Goal: Information Seeking & Learning: Learn about a topic

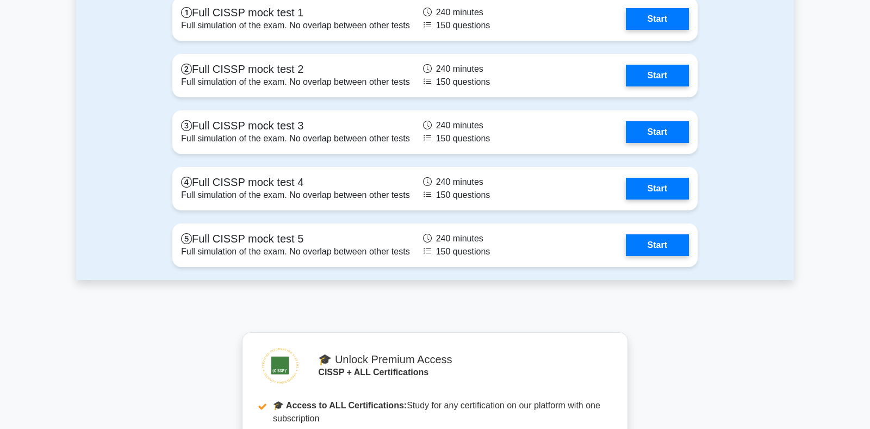
scroll to position [3538, 0]
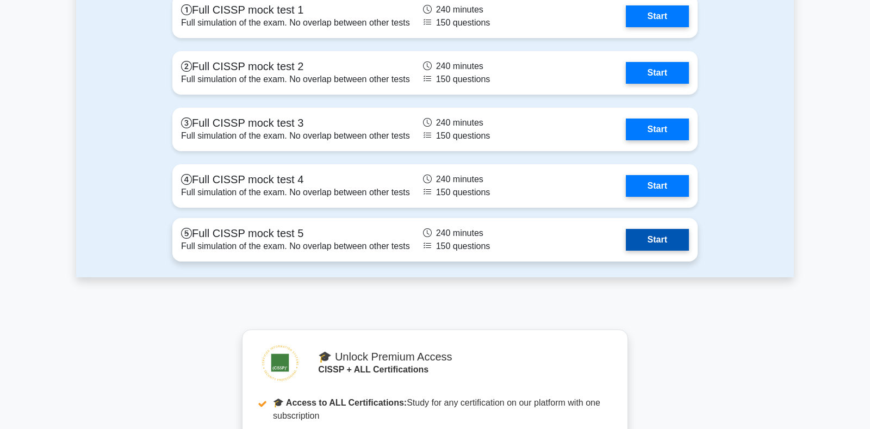
click at [643, 239] on link "Start" at bounding box center [657, 240] width 63 height 22
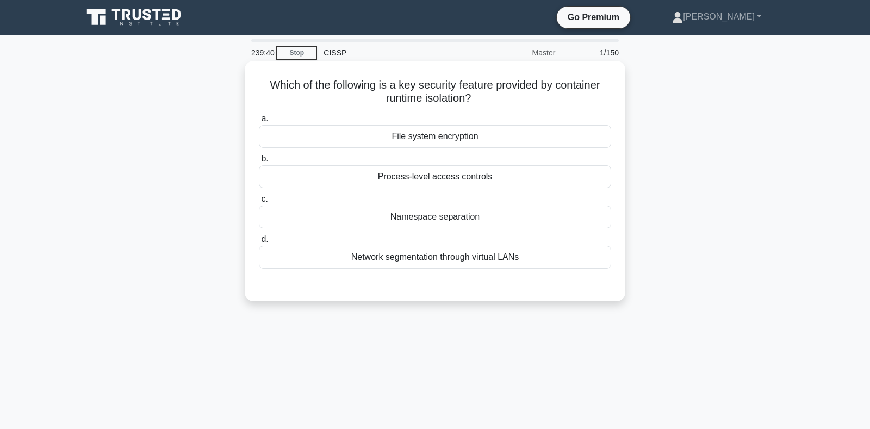
click at [411, 220] on div "Namespace separation" at bounding box center [435, 216] width 352 height 23
click at [259, 203] on input "c. Namespace separation" at bounding box center [259, 199] width 0 height 7
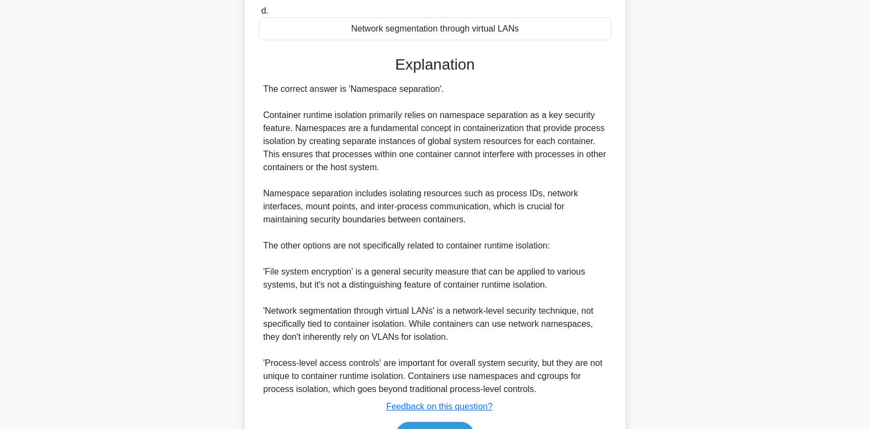
scroll to position [285, 0]
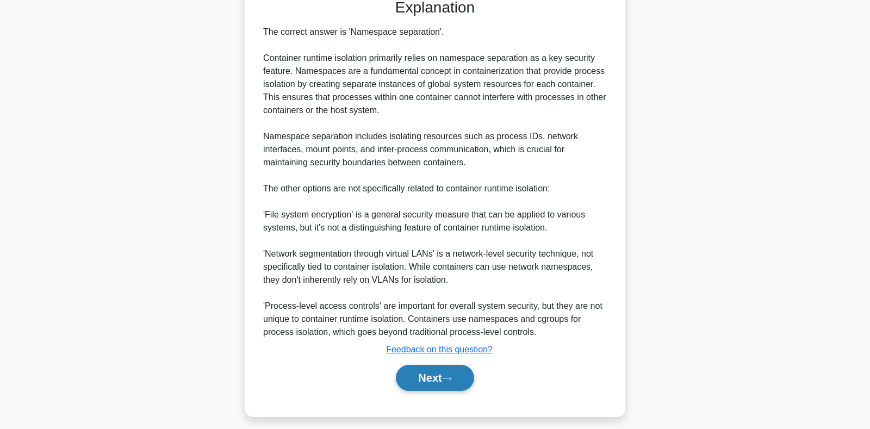
click at [403, 374] on button "Next" at bounding box center [435, 378] width 78 height 26
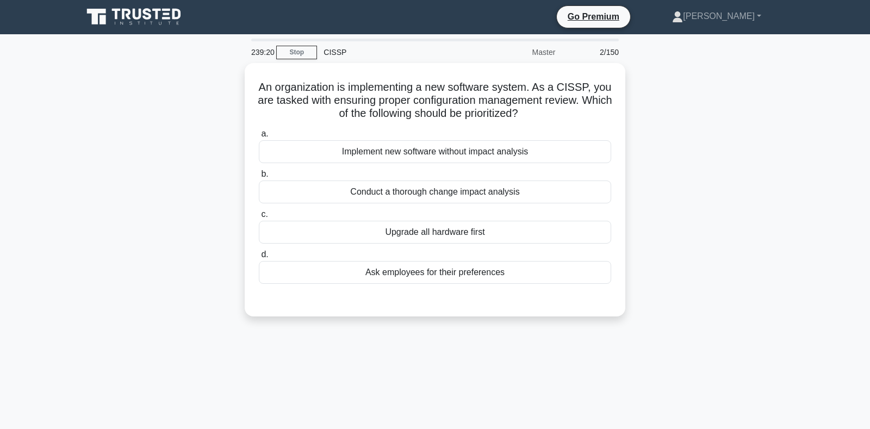
scroll to position [0, 0]
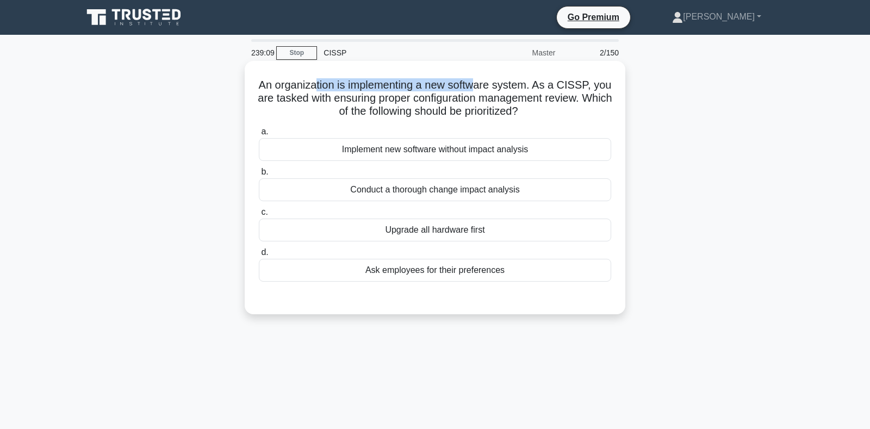
drag, startPoint x: 320, startPoint y: 86, endPoint x: 475, endPoint y: 86, distance: 155.4
click at [475, 86] on h5 "An organization is implementing a new software system. As a CISSP, you are task…" at bounding box center [435, 98] width 354 height 40
click at [420, 108] on h5 "An organization is implementing a new software system. As a CISSP, you are task…" at bounding box center [435, 98] width 354 height 40
click at [441, 197] on div "Conduct a thorough change impact analysis" at bounding box center [435, 189] width 352 height 23
click at [259, 176] on input "b. Conduct a thorough change impact analysis" at bounding box center [259, 171] width 0 height 7
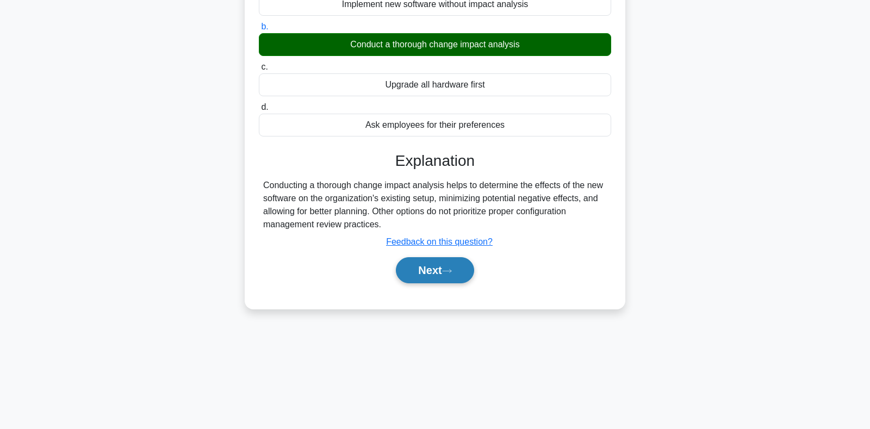
scroll to position [158, 0]
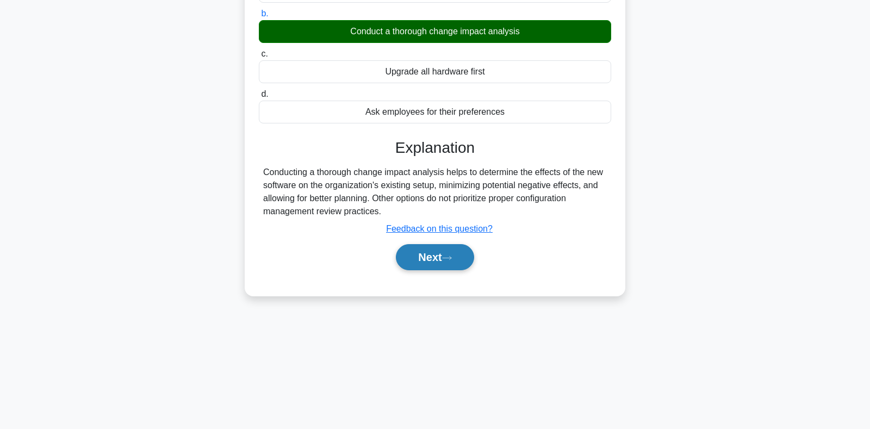
click at [437, 256] on button "Next" at bounding box center [435, 257] width 78 height 26
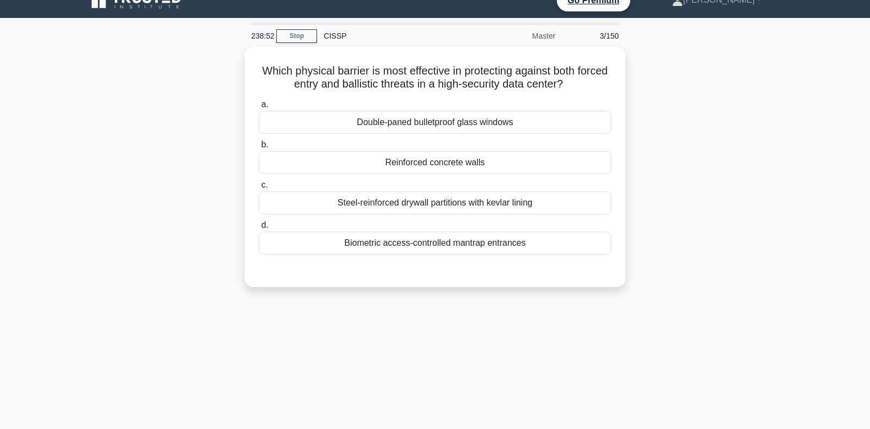
scroll to position [0, 0]
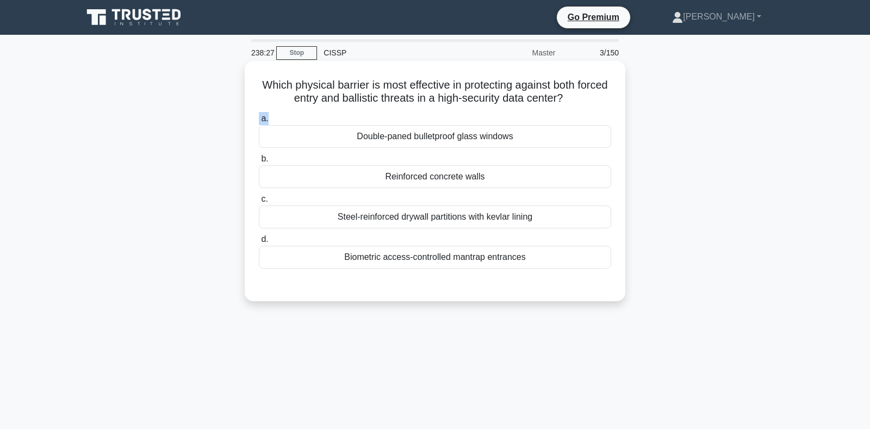
drag, startPoint x: 334, startPoint y: 97, endPoint x: 428, endPoint y: 110, distance: 94.5
click at [428, 110] on div "Which physical barrier is most effective in protecting against both forced entr…" at bounding box center [435, 181] width 372 height 232
click at [399, 208] on div "Steel-reinforced drywall partitions with kevlar lining" at bounding box center [435, 216] width 352 height 23
click at [377, 220] on div "Steel-reinforced drywall partitions with kevlar lining" at bounding box center [435, 216] width 352 height 23
click at [259, 203] on input "c. Steel-reinforced drywall partitions with kevlar lining" at bounding box center [259, 199] width 0 height 7
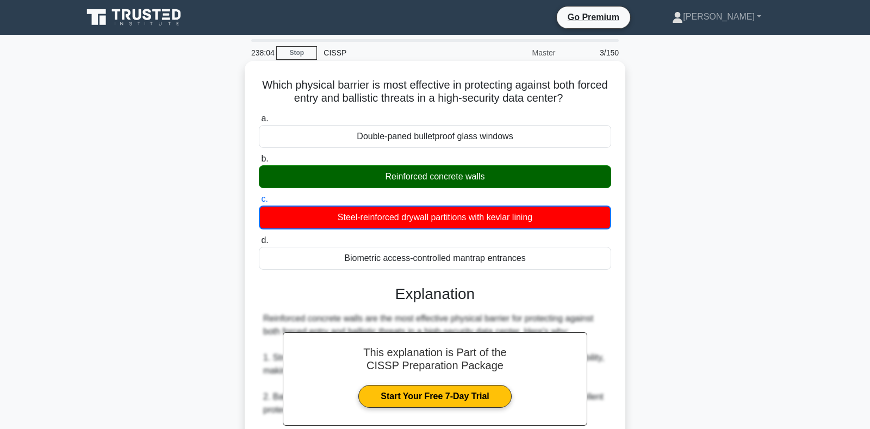
drag, startPoint x: 262, startPoint y: 87, endPoint x: 528, endPoint y: 255, distance: 314.2
copy div "a. Double-paned bulletproof glass windows b. Reinforced concrete walls c. Steel…"
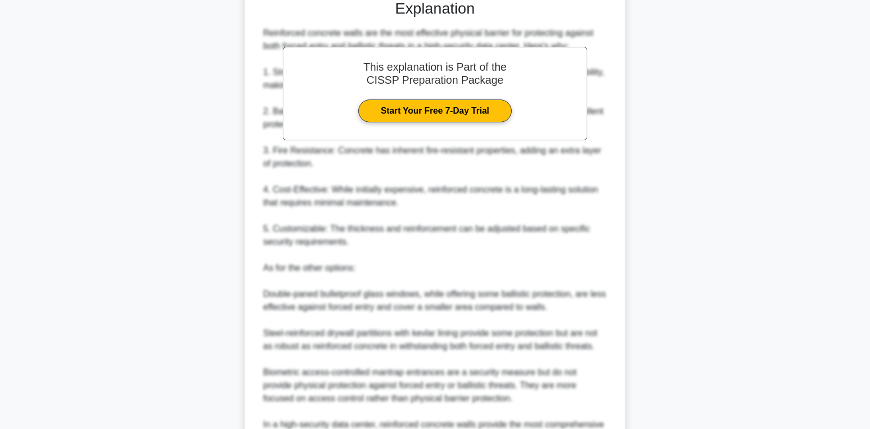
scroll to position [411, 0]
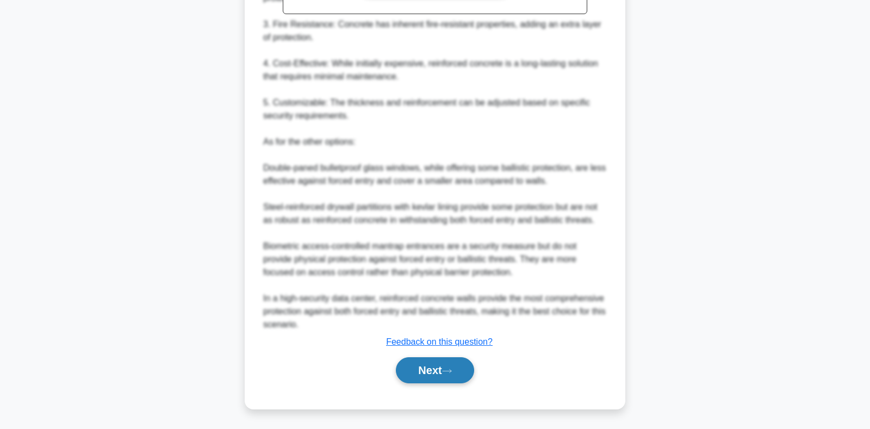
click at [421, 374] on button "Next" at bounding box center [435, 370] width 78 height 26
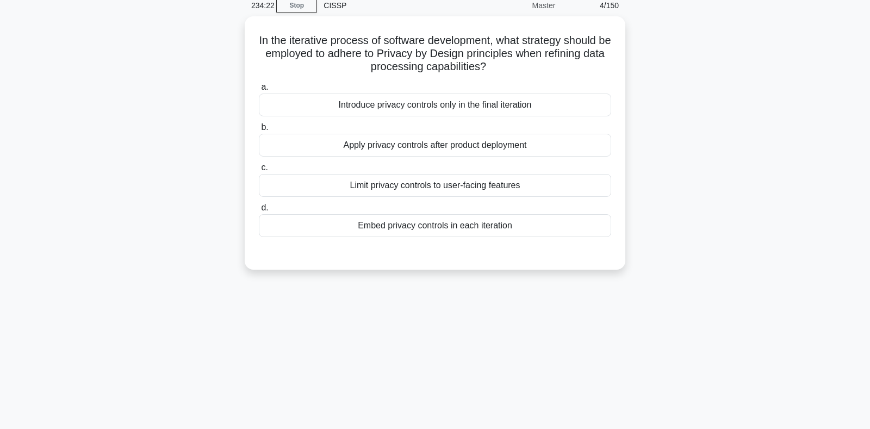
scroll to position [0, 0]
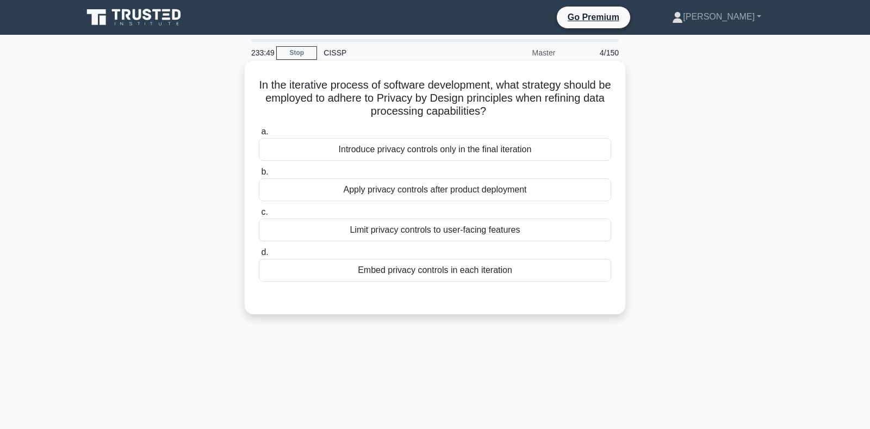
click at [431, 273] on div "Embed privacy controls in each iteration" at bounding box center [435, 270] width 352 height 23
click at [259, 256] on input "d. Embed privacy controls in each iteration" at bounding box center [259, 252] width 0 height 7
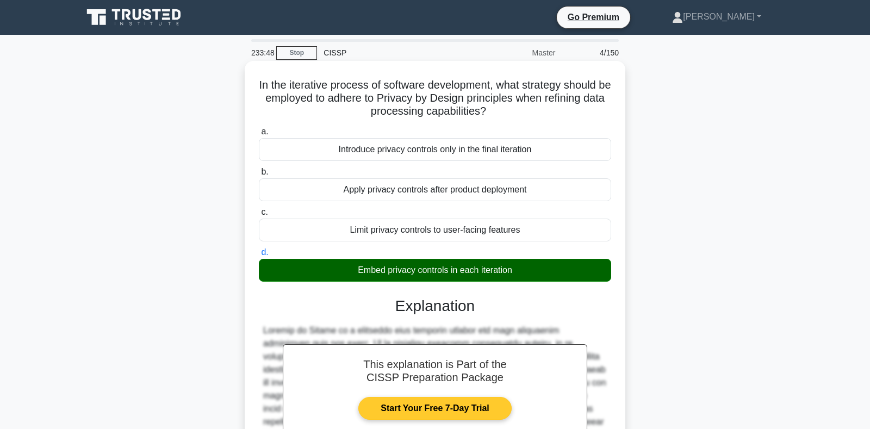
scroll to position [176, 0]
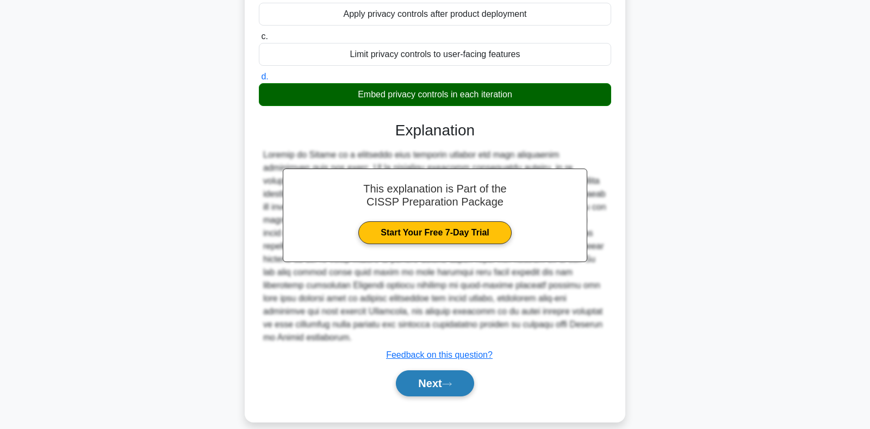
click at [436, 371] on button "Next" at bounding box center [435, 383] width 78 height 26
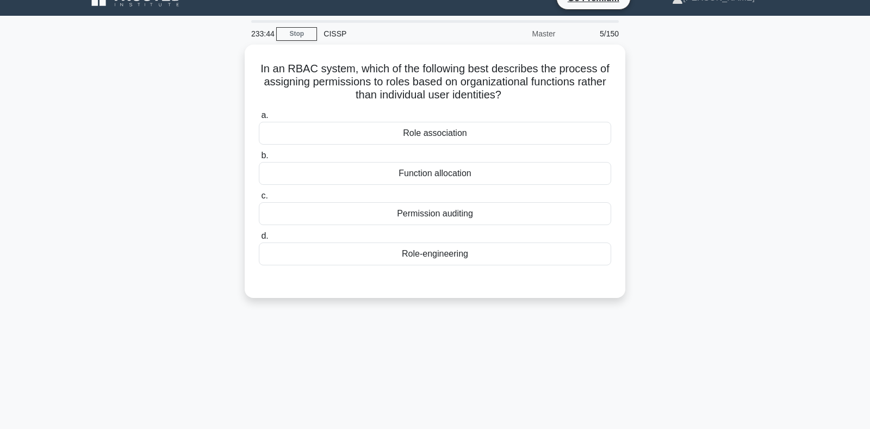
scroll to position [0, 0]
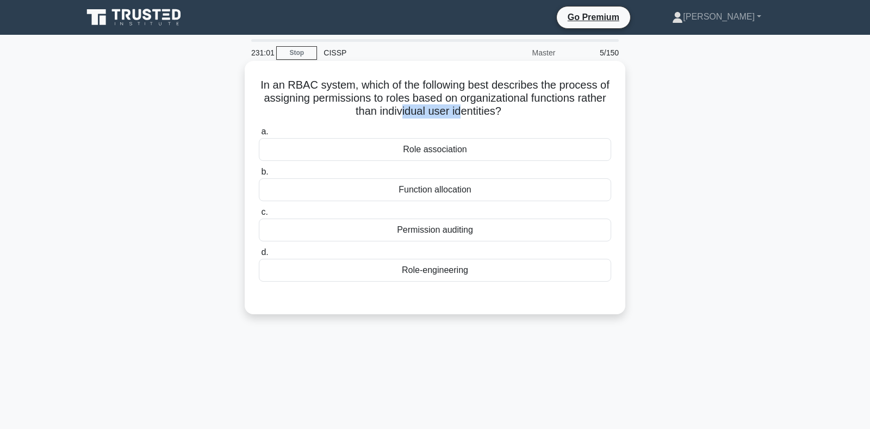
drag, startPoint x: 400, startPoint y: 112, endPoint x: 461, endPoint y: 113, distance: 61.4
click at [461, 113] on h5 "In an RBAC system, which of the following best describes the process of assigni…" at bounding box center [435, 98] width 354 height 40
click at [403, 148] on div "Role association" at bounding box center [435, 149] width 352 height 23
click at [259, 135] on input "a. Role association" at bounding box center [259, 131] width 0 height 7
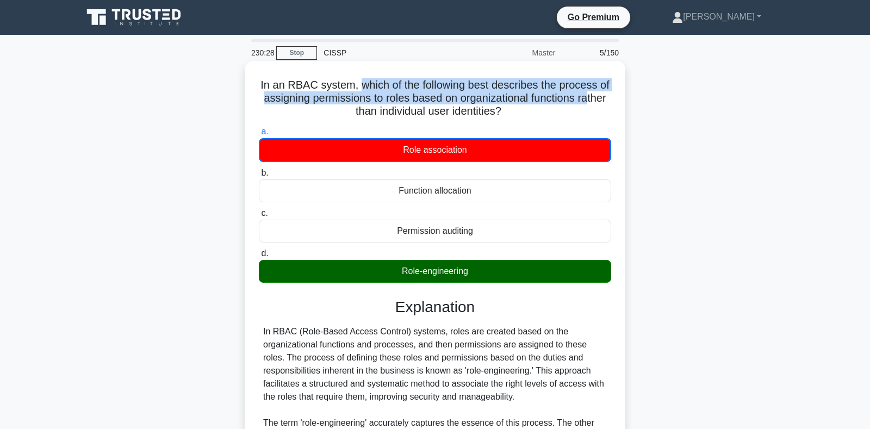
drag, startPoint x: 360, startPoint y: 84, endPoint x: 586, endPoint y: 104, distance: 226.4
click at [586, 104] on h5 "In an RBAC system, which of the following best describes the process of assigni…" at bounding box center [435, 98] width 354 height 40
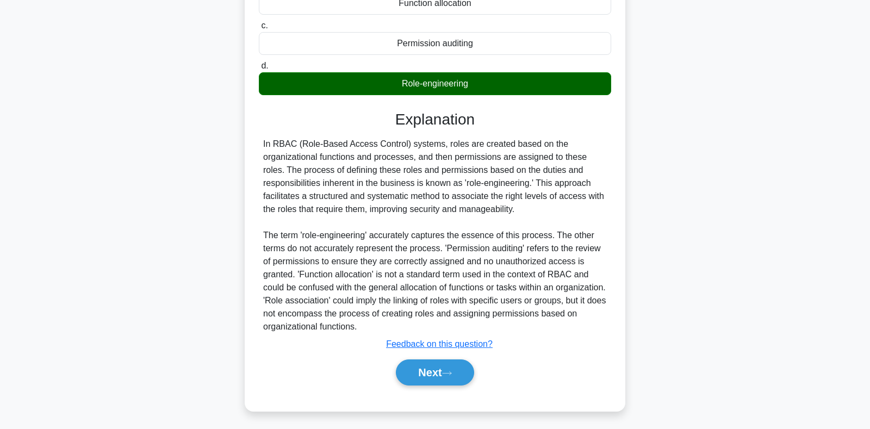
scroll to position [190, 0]
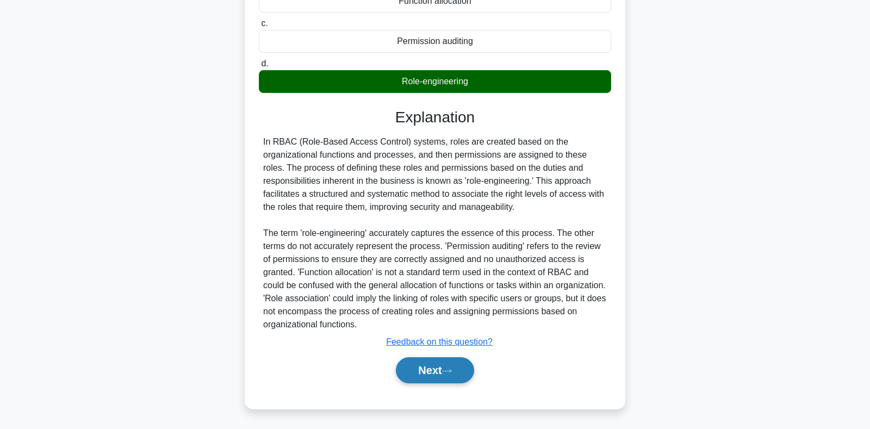
click at [445, 372] on button "Next" at bounding box center [435, 370] width 78 height 26
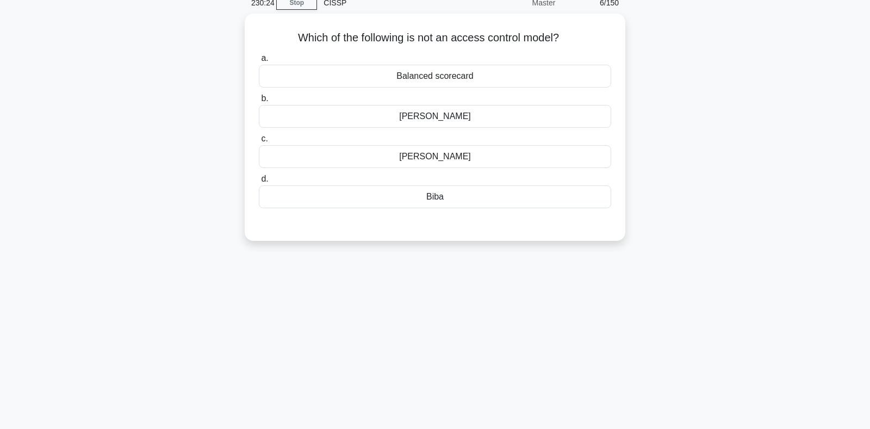
scroll to position [0, 0]
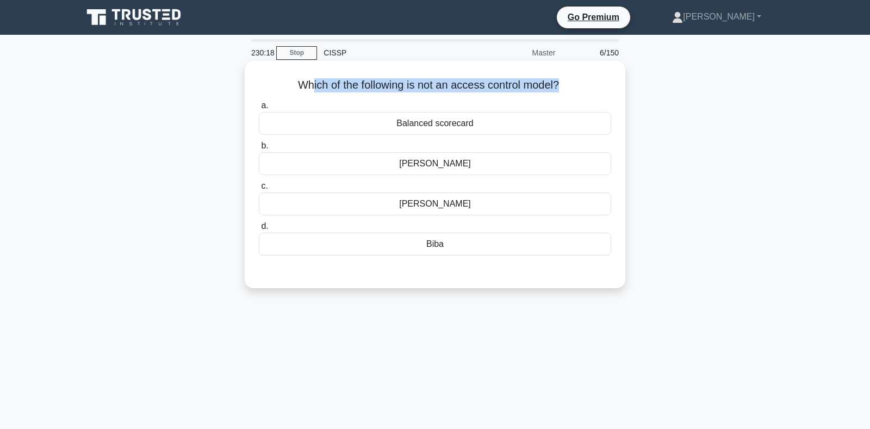
drag, startPoint x: 311, startPoint y: 91, endPoint x: 558, endPoint y: 89, distance: 246.2
click at [558, 89] on h5 "Which of the following is not an access control model? .spinner_0XTQ{transform-…" at bounding box center [435, 85] width 354 height 14
click at [483, 89] on h5 "Which of the following is not an access control model? .spinner_0XTQ{transform-…" at bounding box center [435, 85] width 354 height 14
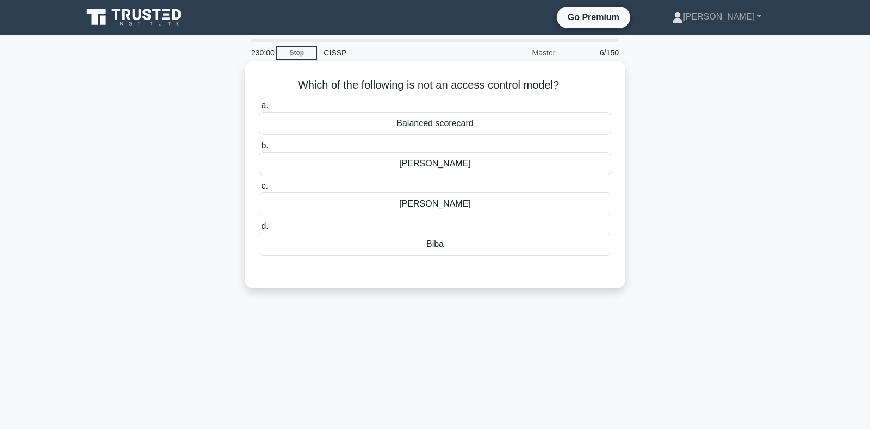
click at [436, 124] on div "Balanced scorecard" at bounding box center [435, 123] width 352 height 23
click at [259, 109] on input "a. Balanced scorecard" at bounding box center [259, 105] width 0 height 7
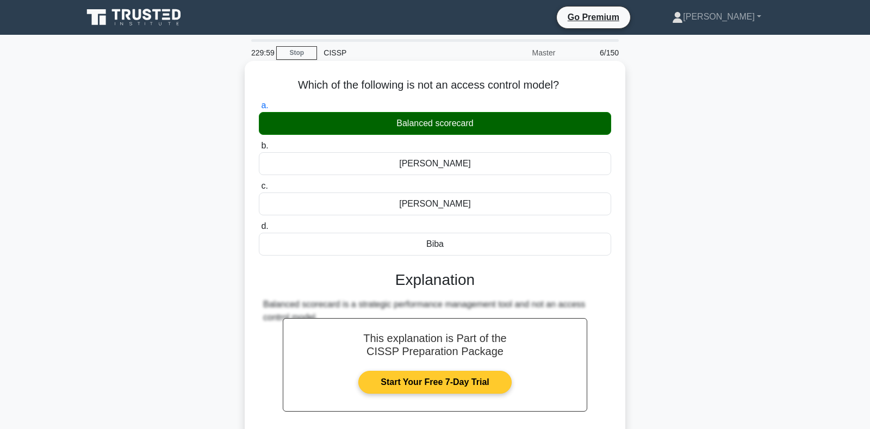
scroll to position [158, 0]
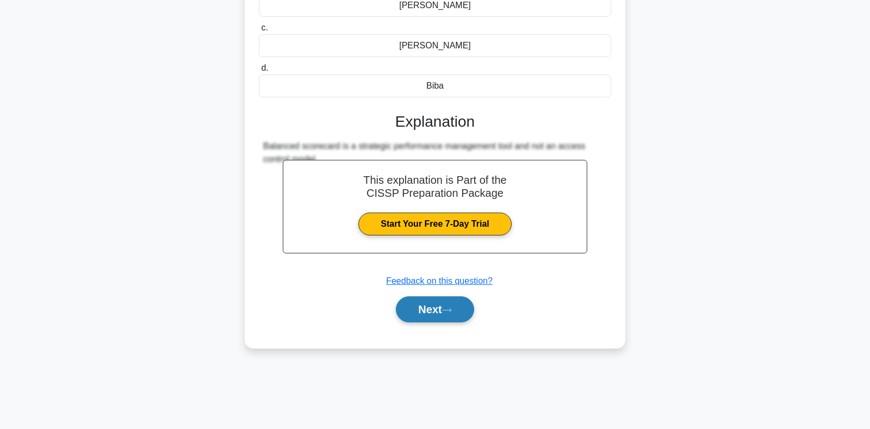
click at [420, 310] on button "Next" at bounding box center [435, 309] width 78 height 26
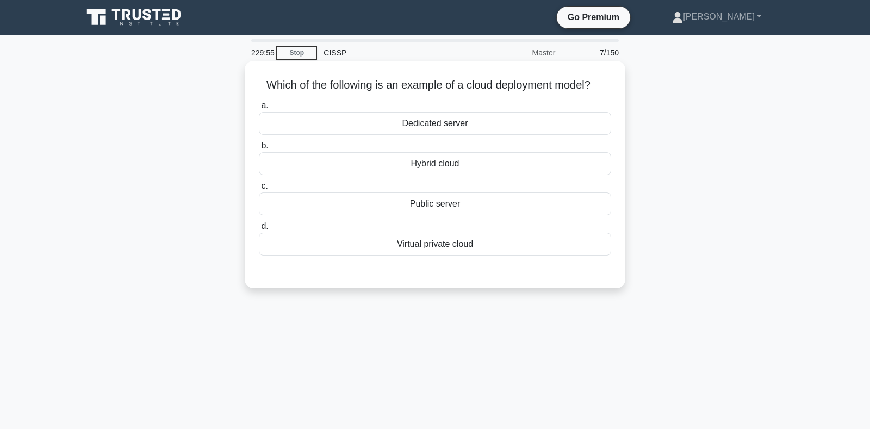
scroll to position [0, 0]
click at [444, 165] on div "Hybrid cloud" at bounding box center [435, 163] width 352 height 23
click at [259, 149] on input "b. Hybrid cloud" at bounding box center [259, 145] width 0 height 7
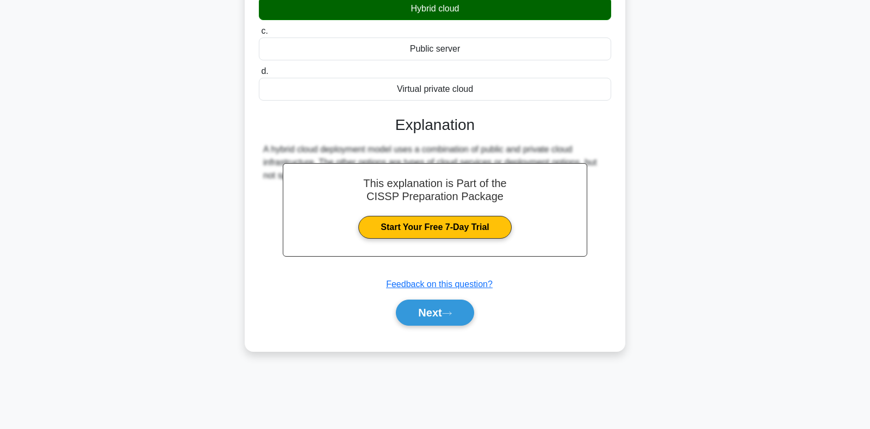
scroll to position [158, 0]
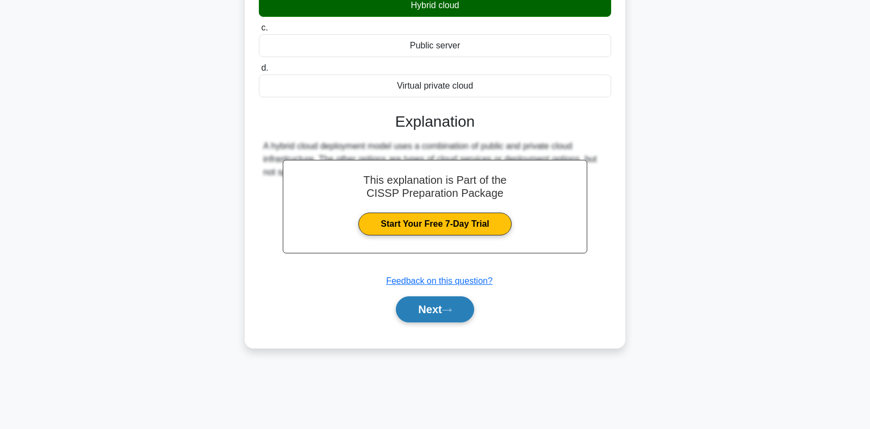
click at [423, 309] on button "Next" at bounding box center [435, 309] width 78 height 26
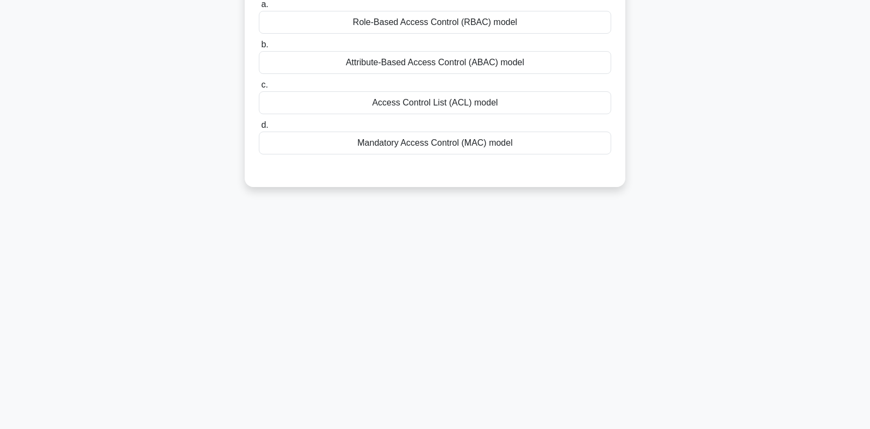
scroll to position [44, 0]
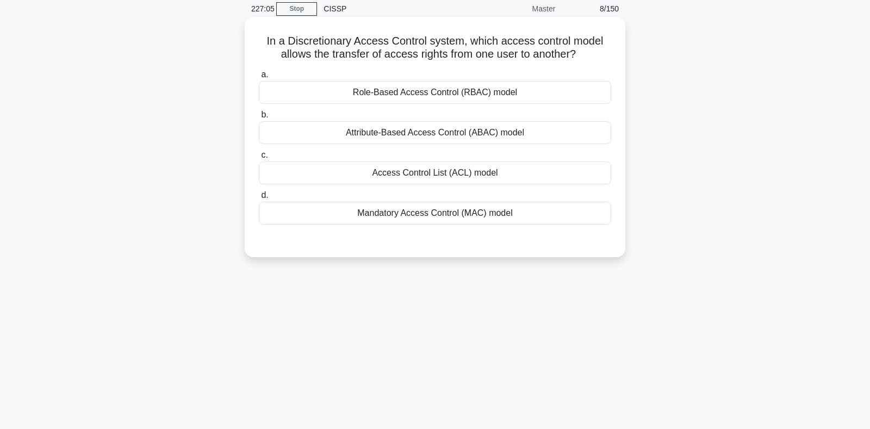
click at [411, 174] on div "Access Control List (ACL) model" at bounding box center [435, 172] width 352 height 23
click at [259, 159] on input "c. Access Control List (ACL) model" at bounding box center [259, 155] width 0 height 7
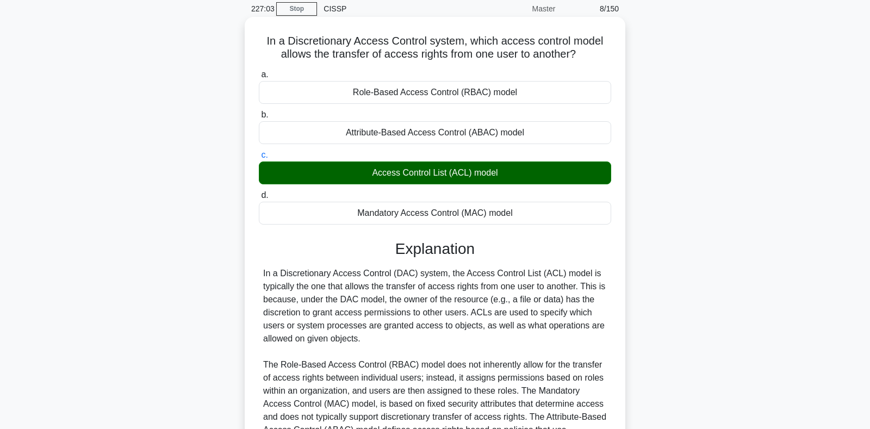
scroll to position [176, 0]
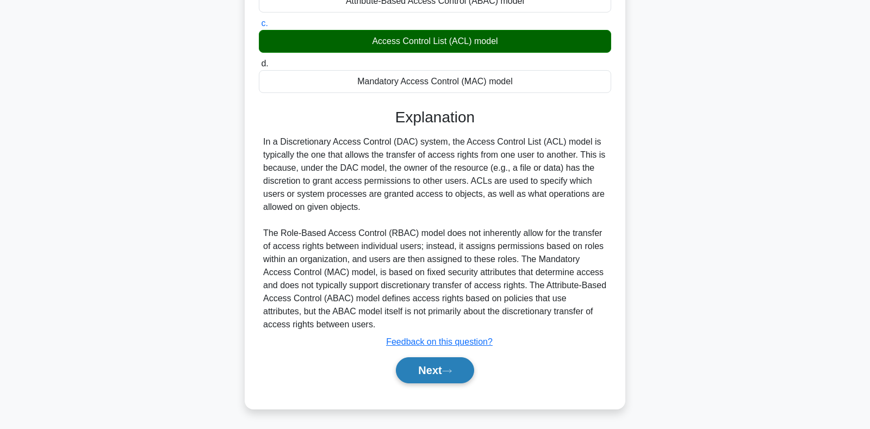
click at [424, 366] on button "Next" at bounding box center [435, 370] width 78 height 26
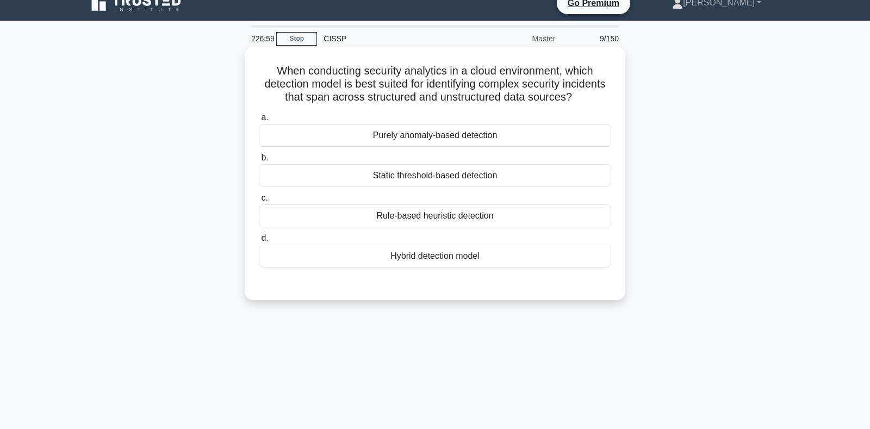
scroll to position [0, 0]
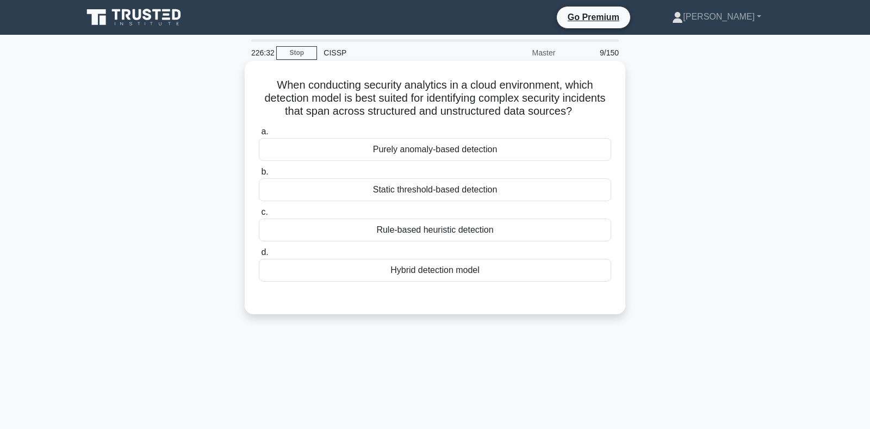
drag, startPoint x: 279, startPoint y: 85, endPoint x: 578, endPoint y: 115, distance: 300.4
click at [578, 115] on h5 "When conducting security analytics in a cloud environment, which detection mode…" at bounding box center [435, 98] width 354 height 40
click at [352, 102] on h5 "When conducting security analytics in a cloud environment, which detection mode…" at bounding box center [435, 98] width 354 height 40
drag, startPoint x: 298, startPoint y: 101, endPoint x: 579, endPoint y: 112, distance: 280.7
click at [579, 112] on h5 "When conducting security analytics in a cloud environment, which detection mode…" at bounding box center [435, 98] width 354 height 40
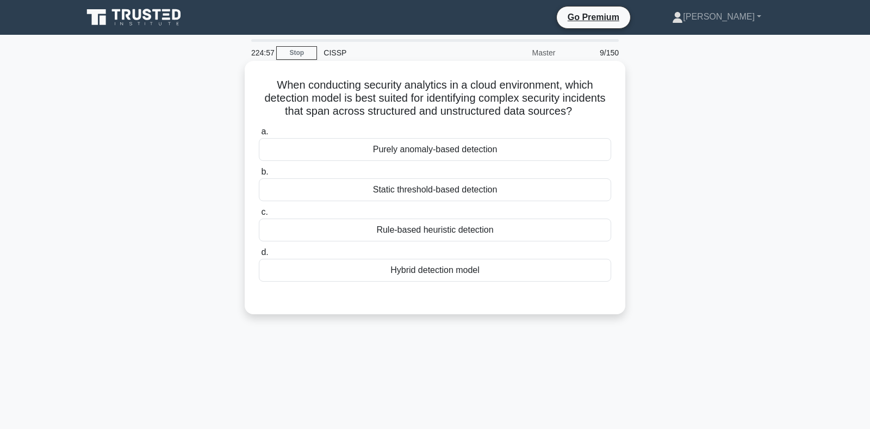
click at [466, 97] on h5 "When conducting security analytics in a cloud environment, which detection mode…" at bounding box center [435, 98] width 354 height 40
drag, startPoint x: 365, startPoint y: 113, endPoint x: 578, endPoint y: 118, distance: 212.6
click at [578, 118] on h5 "When conducting security analytics in a cloud environment, which detection mode…" at bounding box center [435, 98] width 354 height 40
click at [301, 99] on h5 "When conducting security analytics in a cloud environment, which detection mode…" at bounding box center [435, 98] width 354 height 40
drag, startPoint x: 328, startPoint y: 113, endPoint x: 588, endPoint y: 121, distance: 260.4
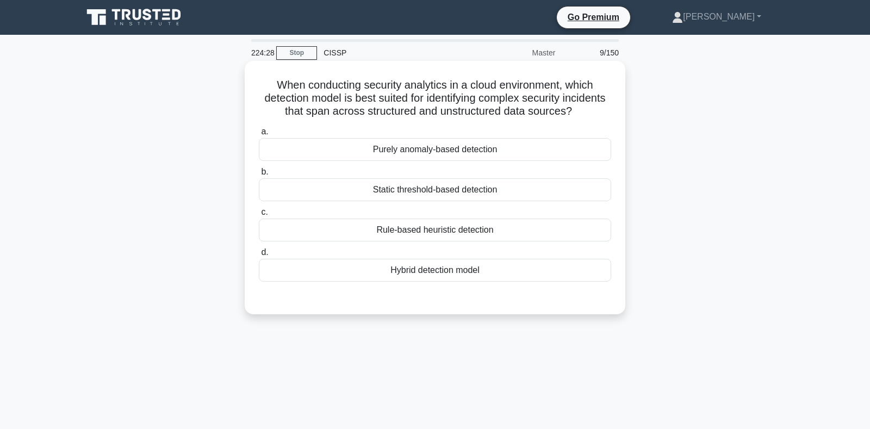
click at [588, 121] on div "When conducting security analytics in a cloud environment, which detection mode…" at bounding box center [435, 187] width 372 height 245
click at [420, 272] on div "Hybrid detection model" at bounding box center [435, 270] width 352 height 23
click at [259, 256] on input "d. Hybrid detection model" at bounding box center [259, 252] width 0 height 7
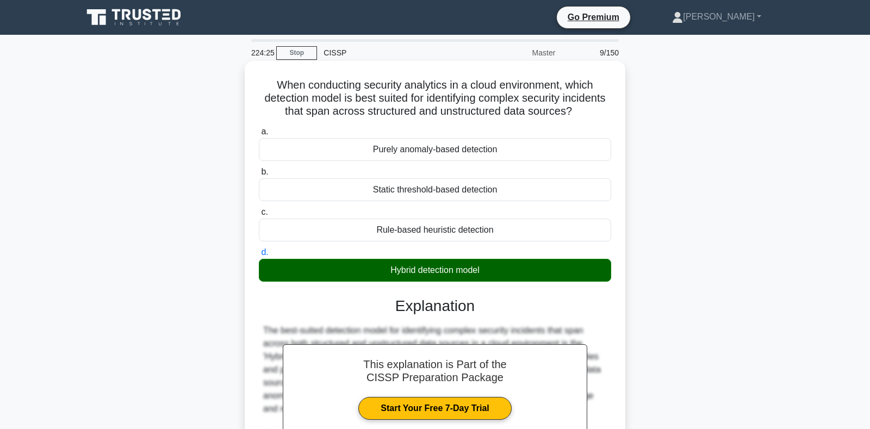
scroll to position [202, 0]
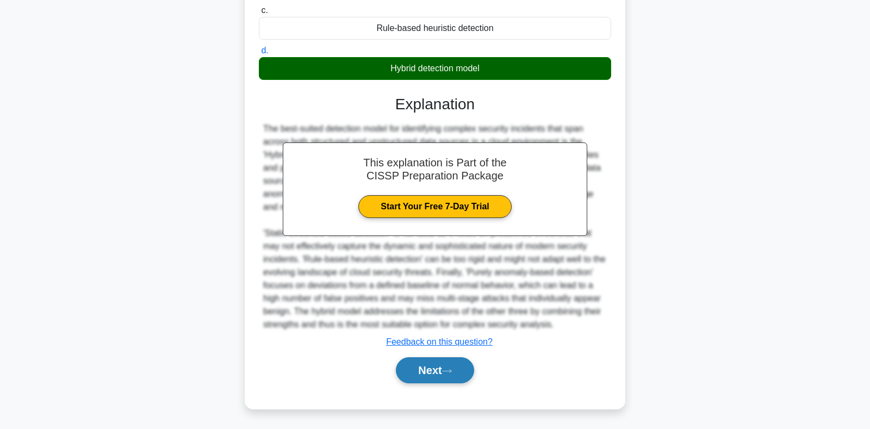
click at [429, 374] on button "Next" at bounding box center [435, 370] width 78 height 26
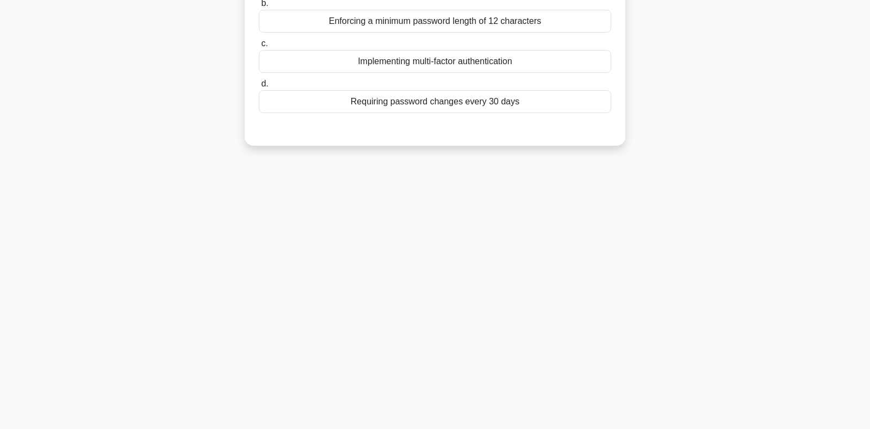
scroll to position [0, 0]
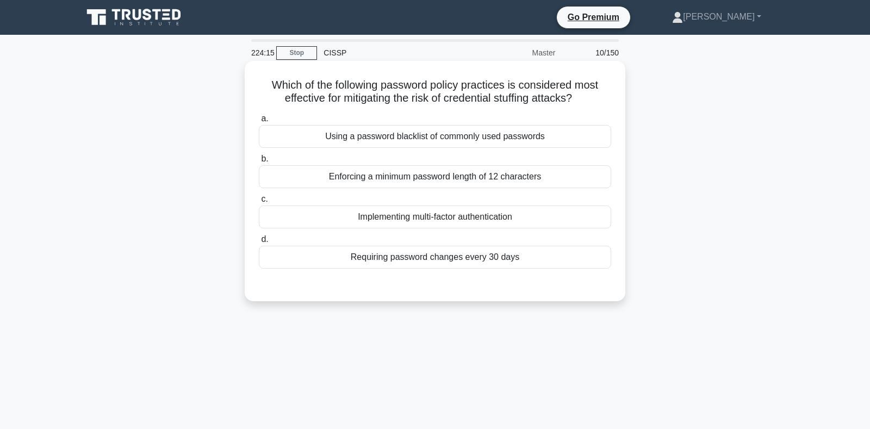
drag, startPoint x: 379, startPoint y: 85, endPoint x: 583, endPoint y: 101, distance: 203.9
click at [583, 101] on h5 "Which of the following password policy practices is considered most effective f…" at bounding box center [435, 91] width 354 height 27
click at [368, 105] on h5 "Which of the following password policy practices is considered most effective f…" at bounding box center [435, 91] width 354 height 27
click at [398, 217] on div "Implementing multi-factor authentication" at bounding box center [435, 216] width 352 height 23
click at [259, 203] on input "c. Implementing multi-factor authentication" at bounding box center [259, 199] width 0 height 7
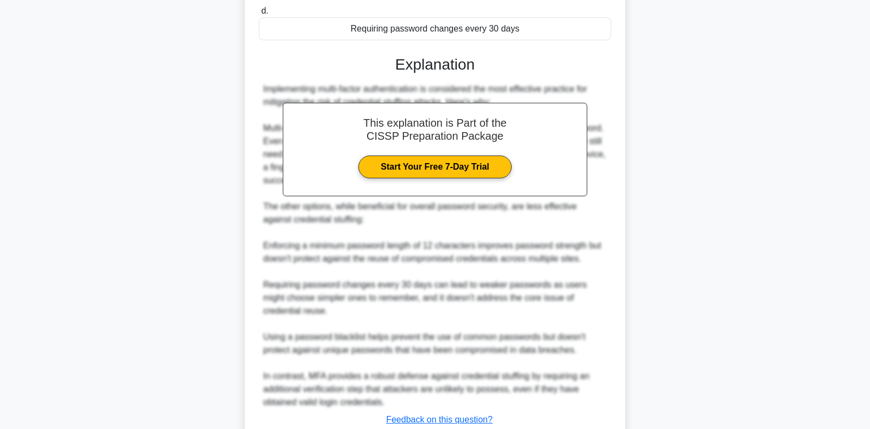
scroll to position [306, 0]
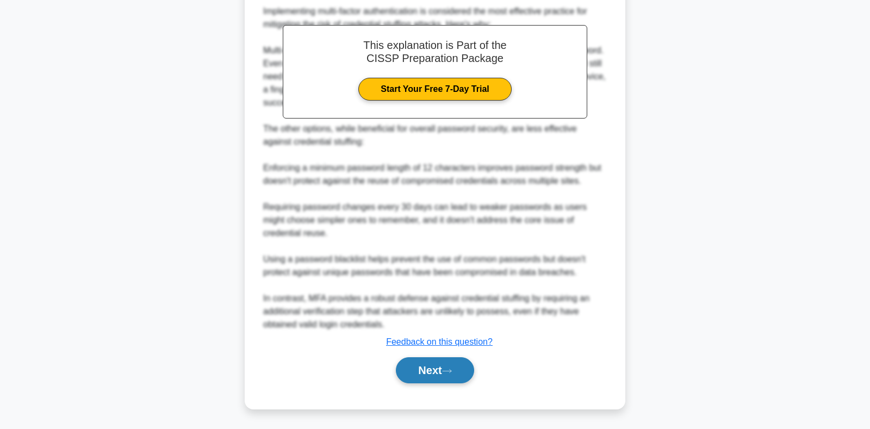
click at [434, 368] on button "Next" at bounding box center [435, 370] width 78 height 26
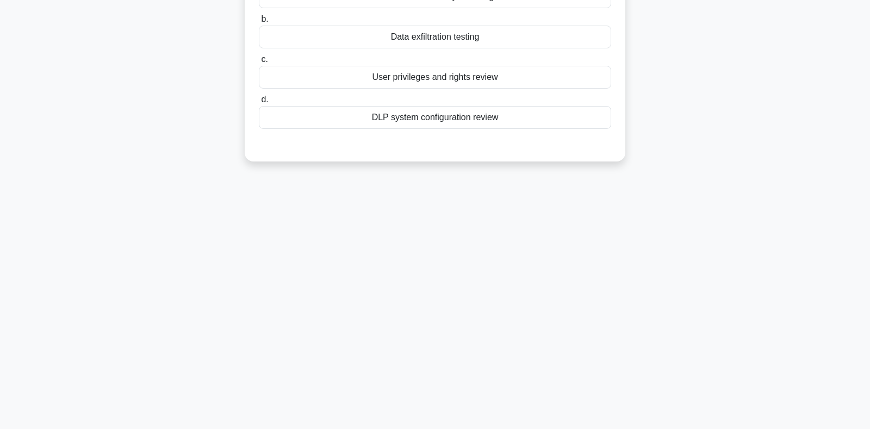
scroll to position [0, 0]
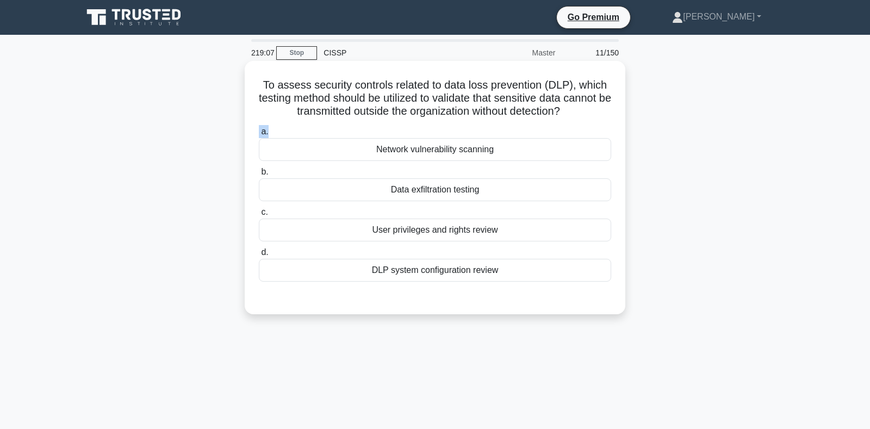
drag, startPoint x: 348, startPoint y: 90, endPoint x: 570, endPoint y: 122, distance: 224.1
click at [570, 122] on div "To assess security controls related to data loss prevention (DLP), which testin…" at bounding box center [435, 187] width 372 height 245
click at [513, 99] on h5 "To assess security controls related to data loss prevention (DLP), which testin…" at bounding box center [435, 98] width 354 height 40
drag, startPoint x: 393, startPoint y: 274, endPoint x: 387, endPoint y: 274, distance: 6.0
click at [393, 274] on div "DLP system configuration review" at bounding box center [435, 270] width 352 height 23
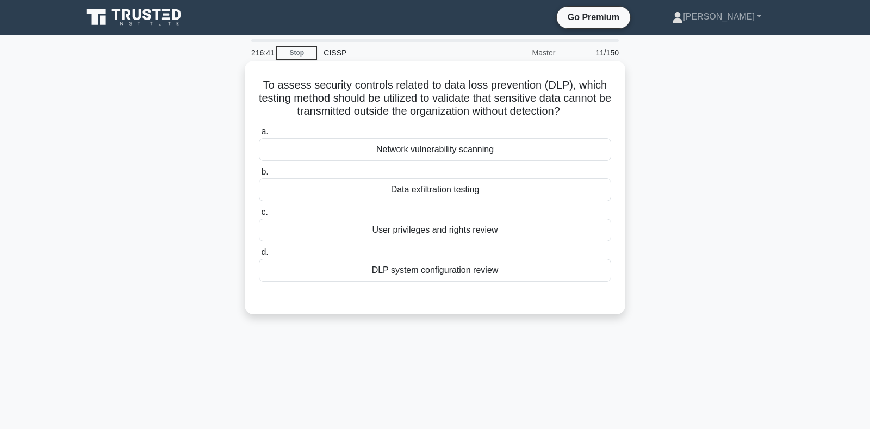
click at [259, 256] on input "d. DLP system configuration review" at bounding box center [259, 252] width 0 height 7
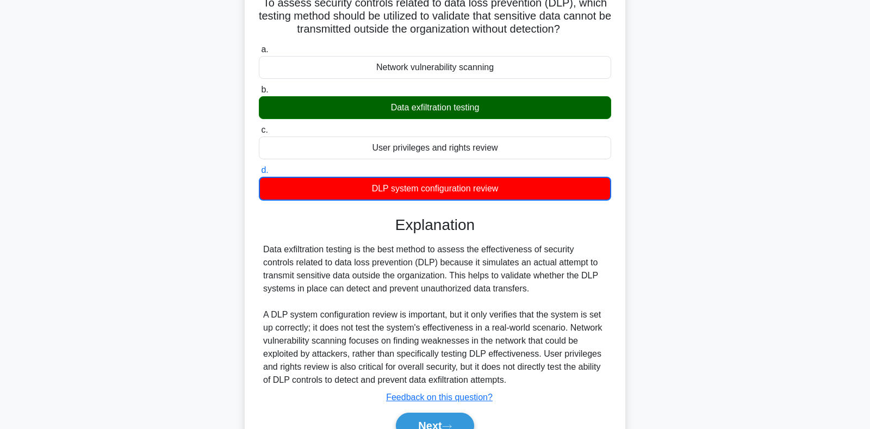
scroll to position [158, 0]
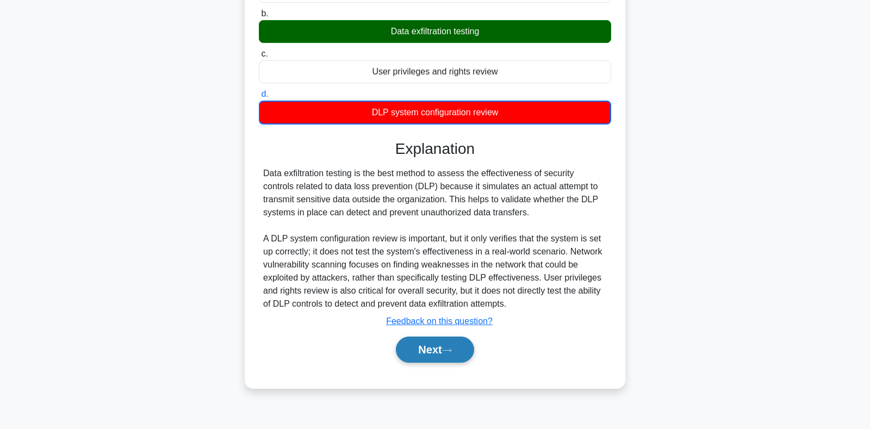
click at [427, 355] on button "Next" at bounding box center [435, 349] width 78 height 26
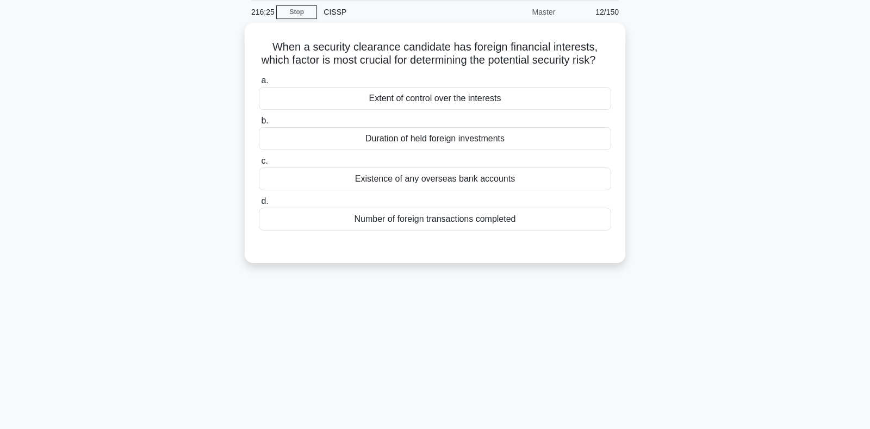
scroll to position [0, 0]
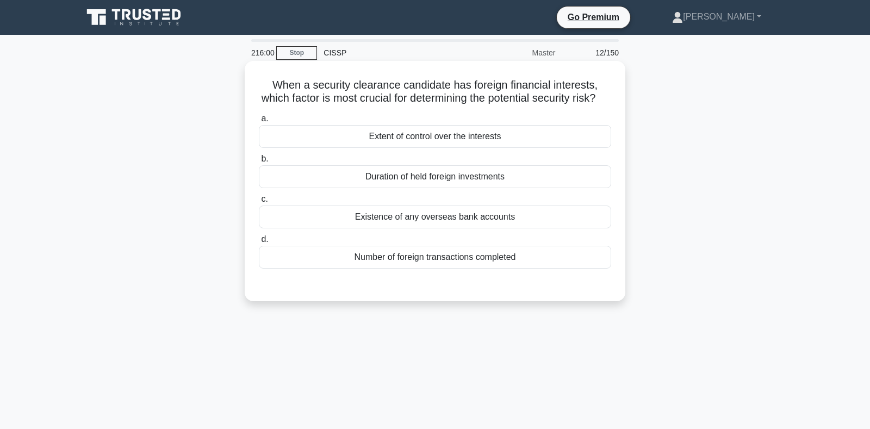
drag, startPoint x: 436, startPoint y: 87, endPoint x: 618, endPoint y: 94, distance: 182.2
click at [618, 94] on div "When a security clearance candidate has foreign financial interests, which fact…" at bounding box center [435, 181] width 372 height 232
click at [369, 101] on h5 "When a security clearance candidate has foreign financial interests, which fact…" at bounding box center [435, 91] width 354 height 27
drag, startPoint x: 299, startPoint y: 99, endPoint x: 583, endPoint y: 97, distance: 284.2
click at [583, 97] on h5 "When a security clearance candidate has foreign financial interests, which fact…" at bounding box center [435, 91] width 354 height 27
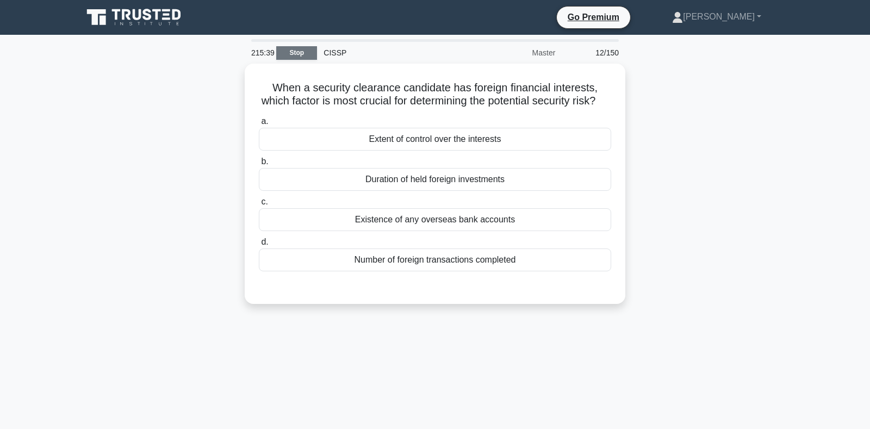
click at [303, 53] on link "Stop" at bounding box center [296, 53] width 41 height 14
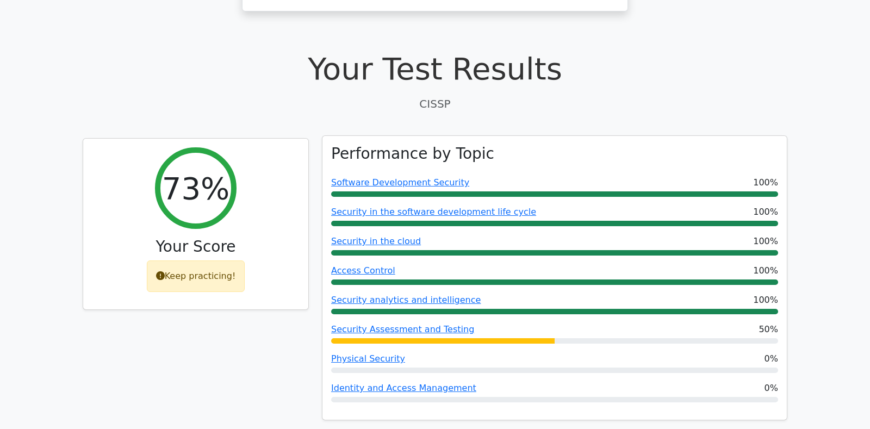
scroll to position [342, 0]
